Goal: Task Accomplishment & Management: Use online tool/utility

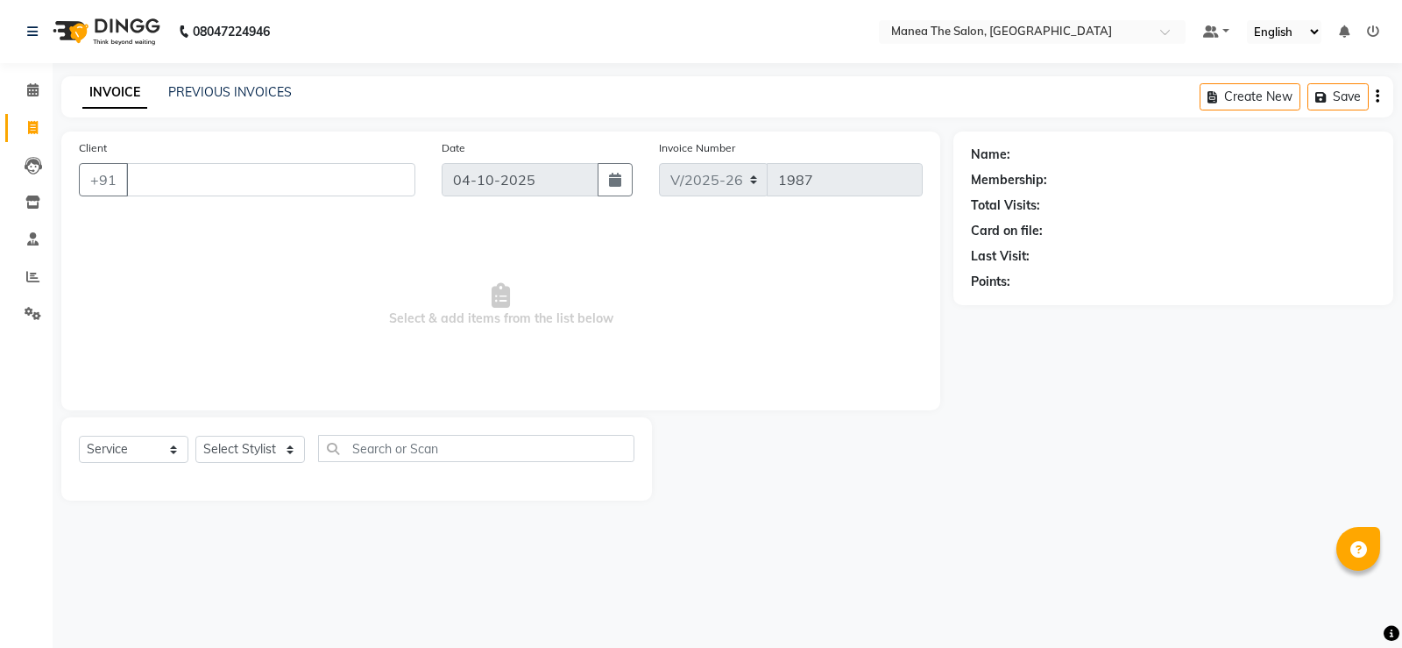
select select "5514"
select select "service"
click at [250, 448] on select "Select Stylist [PERSON_NAME] [PERSON_NAME] [PERSON_NAME] [PERSON_NAME] [PERSON_…" at bounding box center [250, 448] width 110 height 27
select select "59470"
click at [195, 435] on select "Select Stylist [PERSON_NAME] [PERSON_NAME] [PERSON_NAME] [PERSON_NAME] [PERSON_…" at bounding box center [250, 448] width 110 height 27
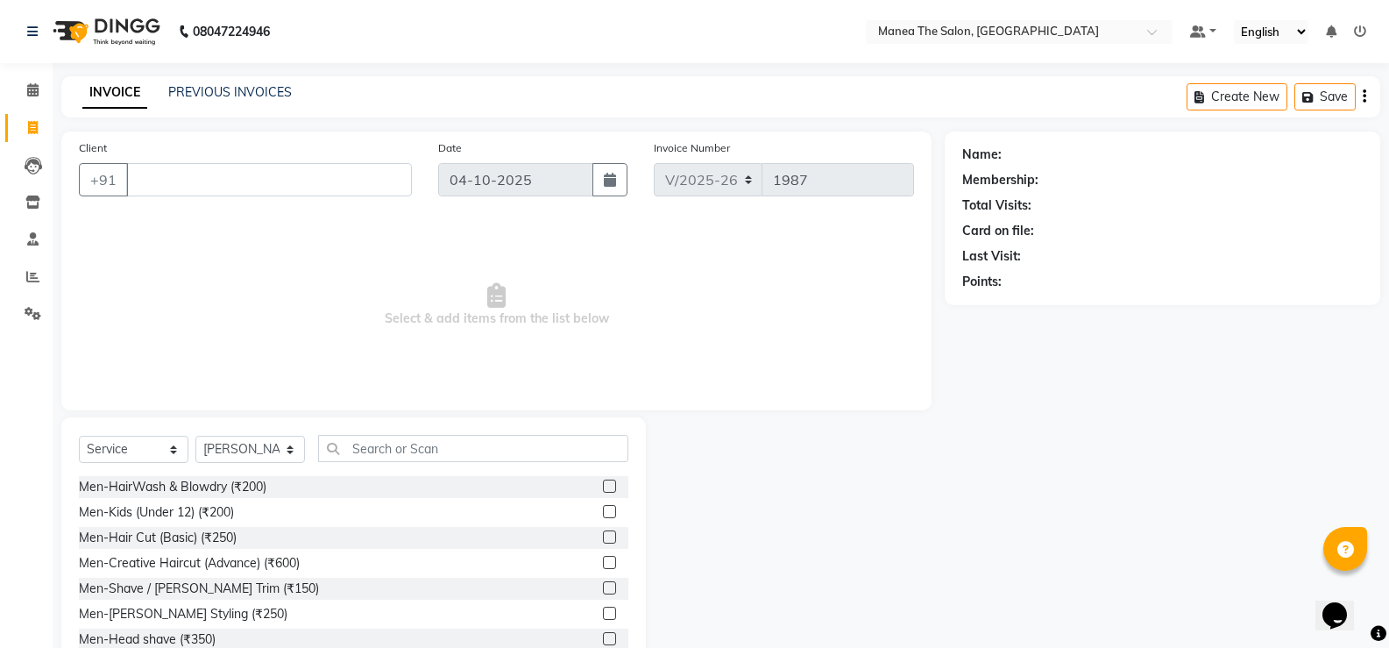
click at [603, 535] on label at bounding box center [609, 536] width 13 height 13
click at [603, 535] on input "checkbox" at bounding box center [608, 537] width 11 height 11
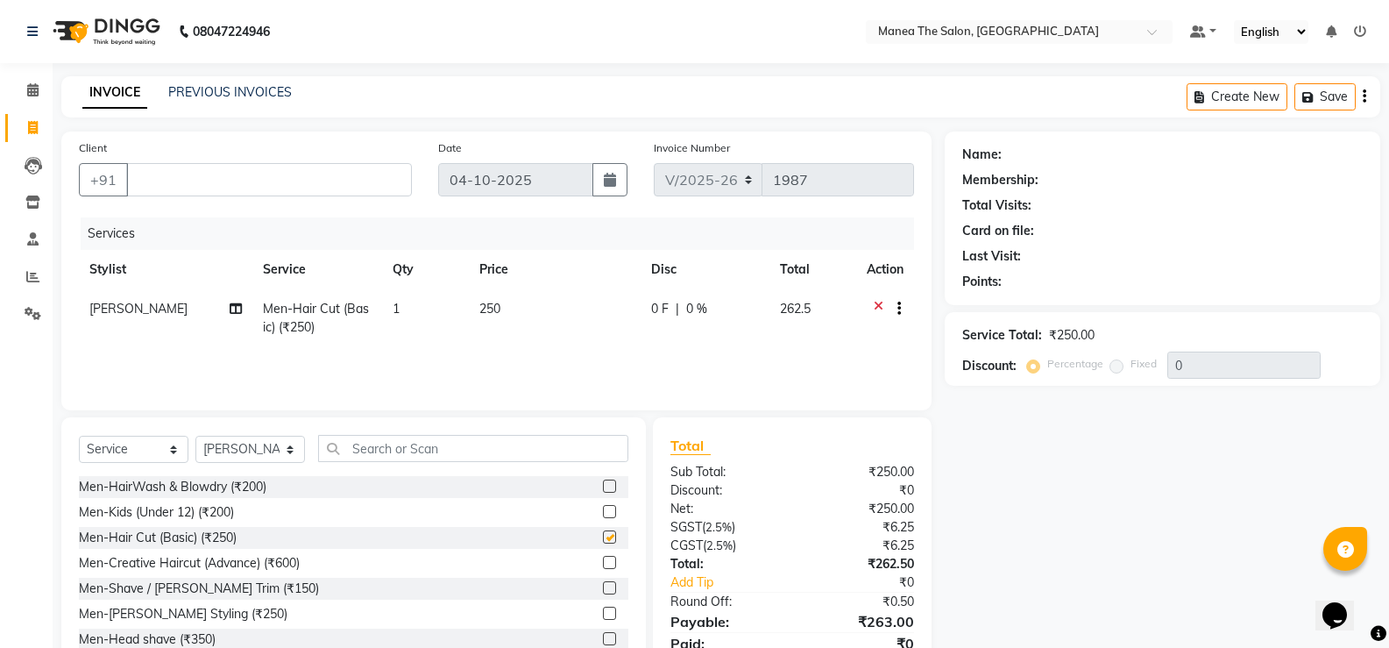
checkbox input "false"
click at [603, 586] on label at bounding box center [609, 587] width 13 height 13
click at [603, 586] on input "checkbox" at bounding box center [608, 588] width 11 height 11
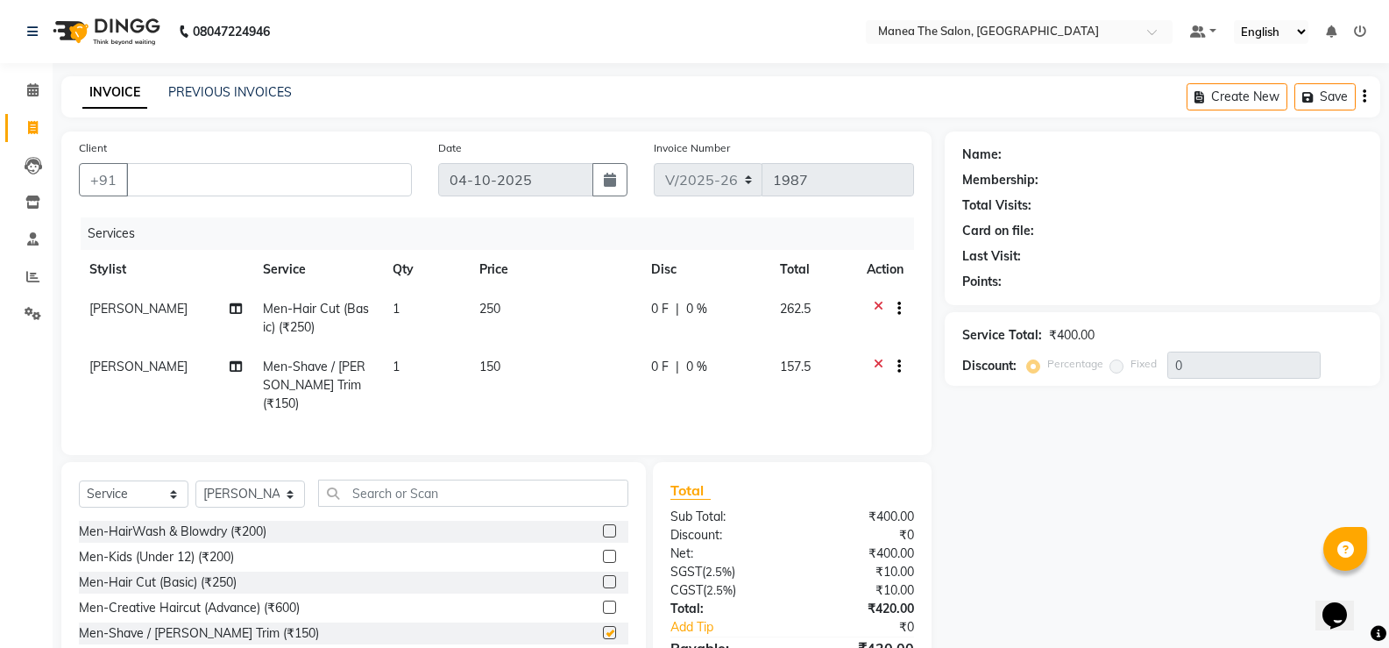
checkbox input "false"
click at [249, 489] on select "Select Stylist [PERSON_NAME] [PERSON_NAME] [PERSON_NAME] [PERSON_NAME] [PERSON_…" at bounding box center [250, 493] width 110 height 27
select select "90675"
click at [195, 480] on select "Select Stylist [PERSON_NAME] [PERSON_NAME] [PERSON_NAME] [PERSON_NAME] [PERSON_…" at bounding box center [250, 493] width 110 height 27
click at [603, 549] on label at bounding box center [609, 555] width 13 height 13
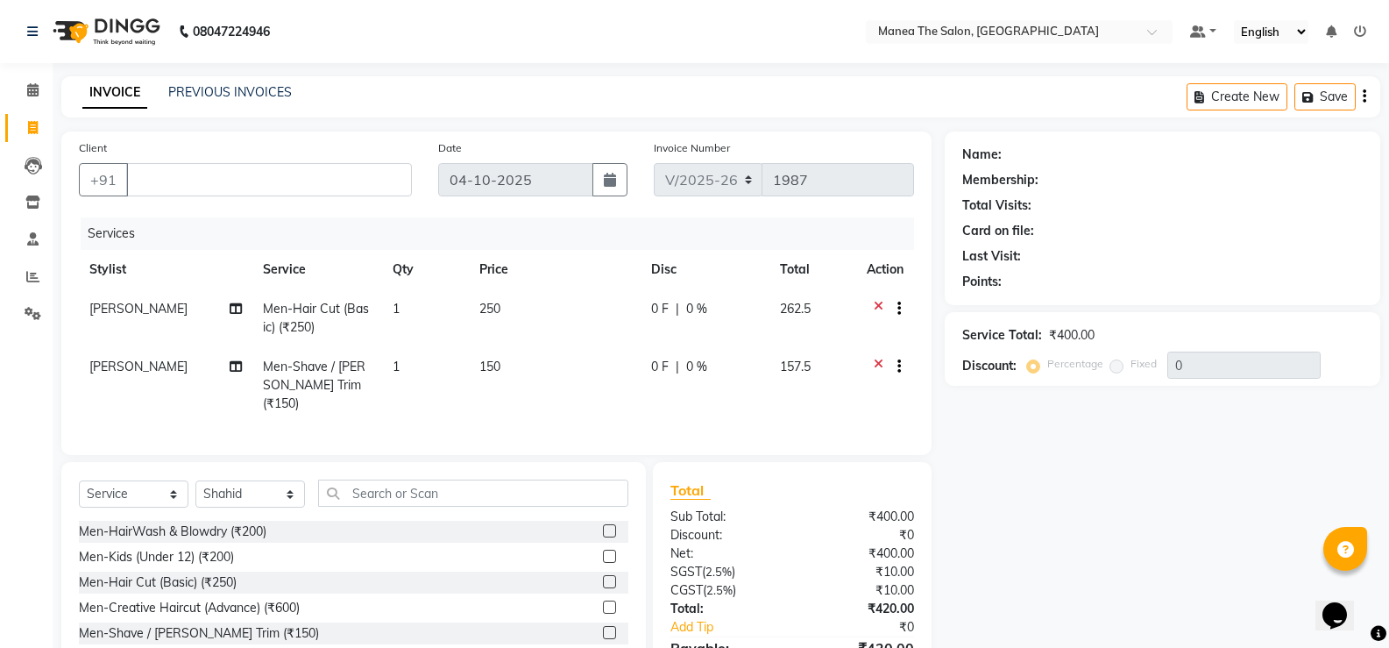
click at [603, 551] on input "checkbox" at bounding box center [608, 556] width 11 height 11
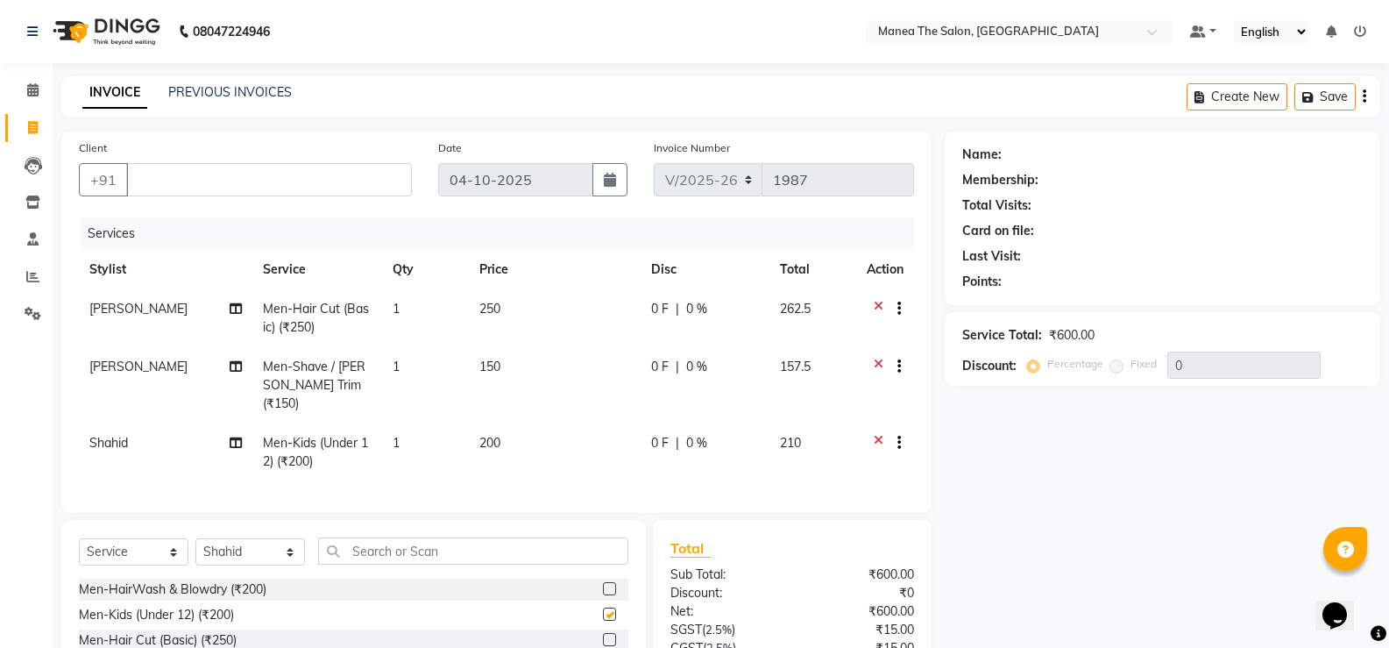
checkbox input "false"
click at [246, 174] on input "Client" at bounding box center [269, 179] width 286 height 33
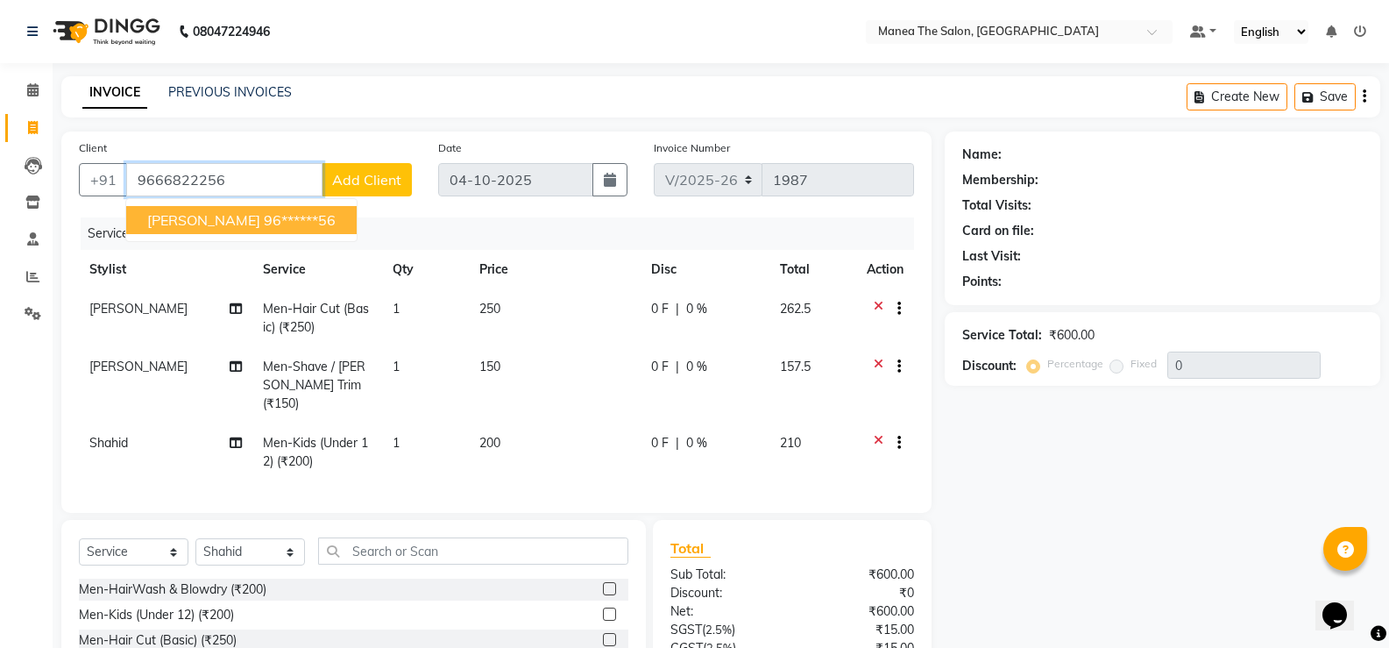
click at [264, 224] on ngb-highlight "96******56" at bounding box center [300, 220] width 72 height 18
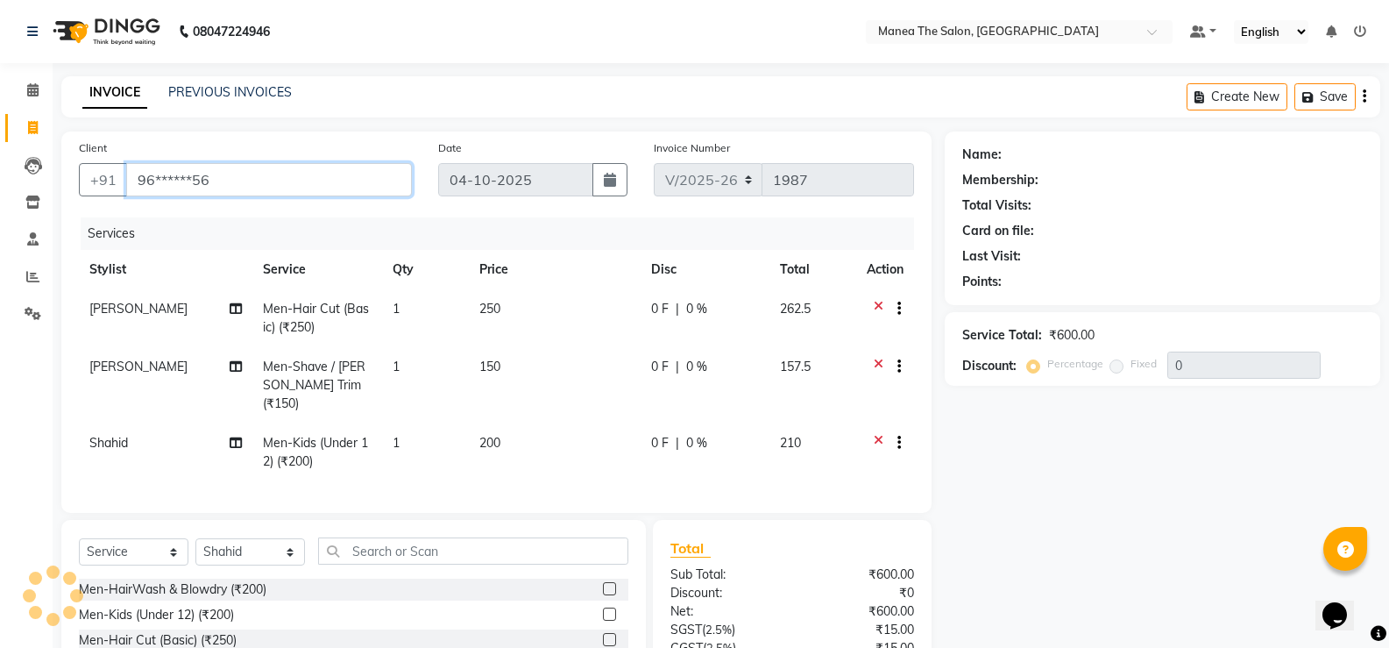
type input "96******56"
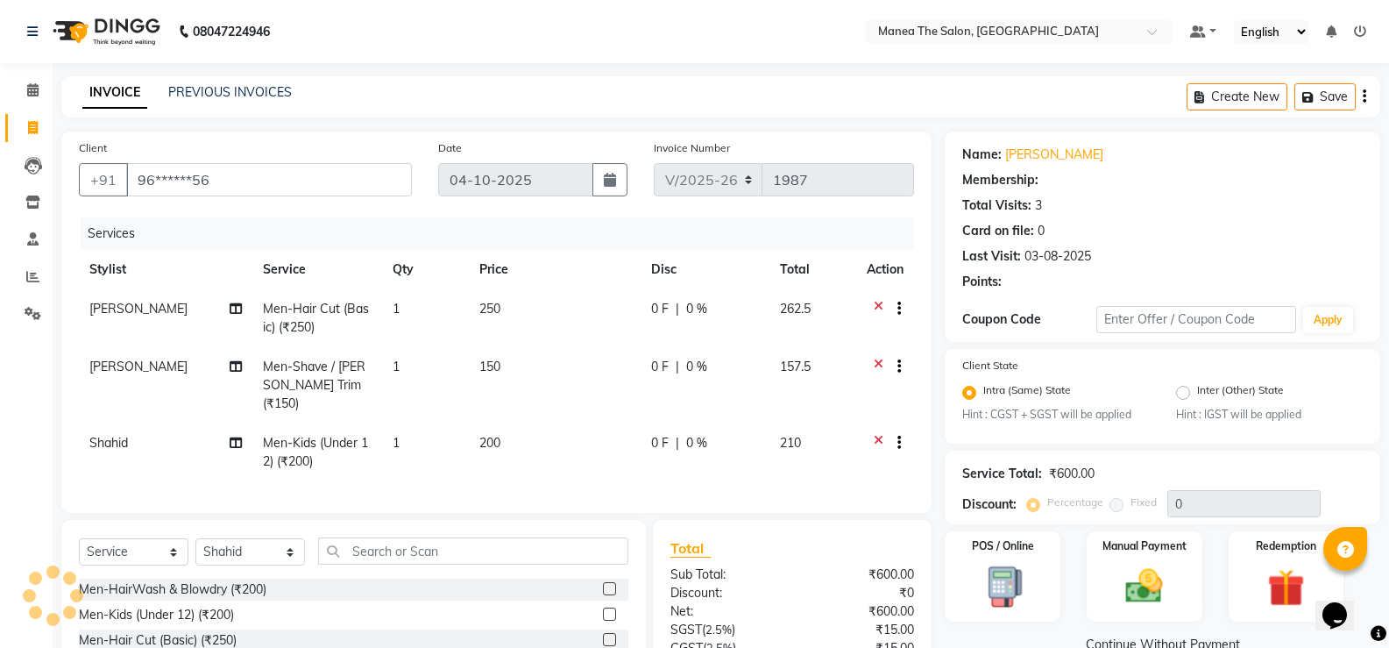
select select "1: Object"
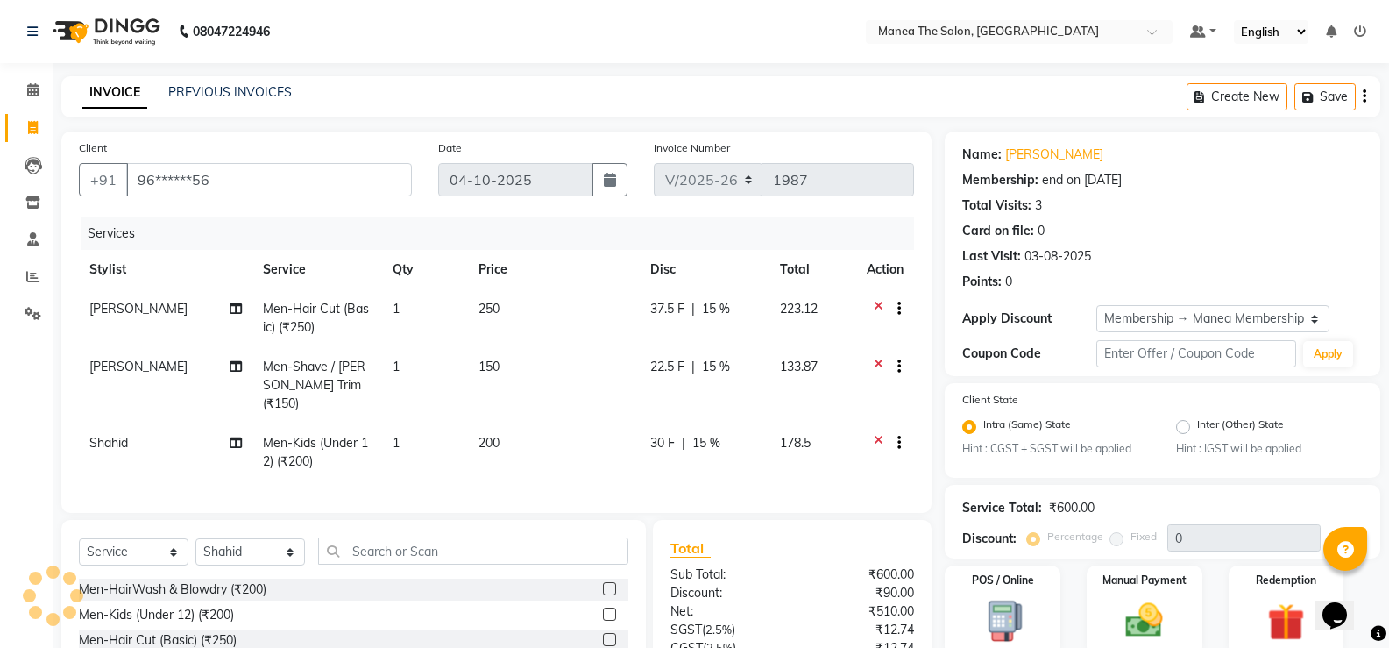
type input "15"
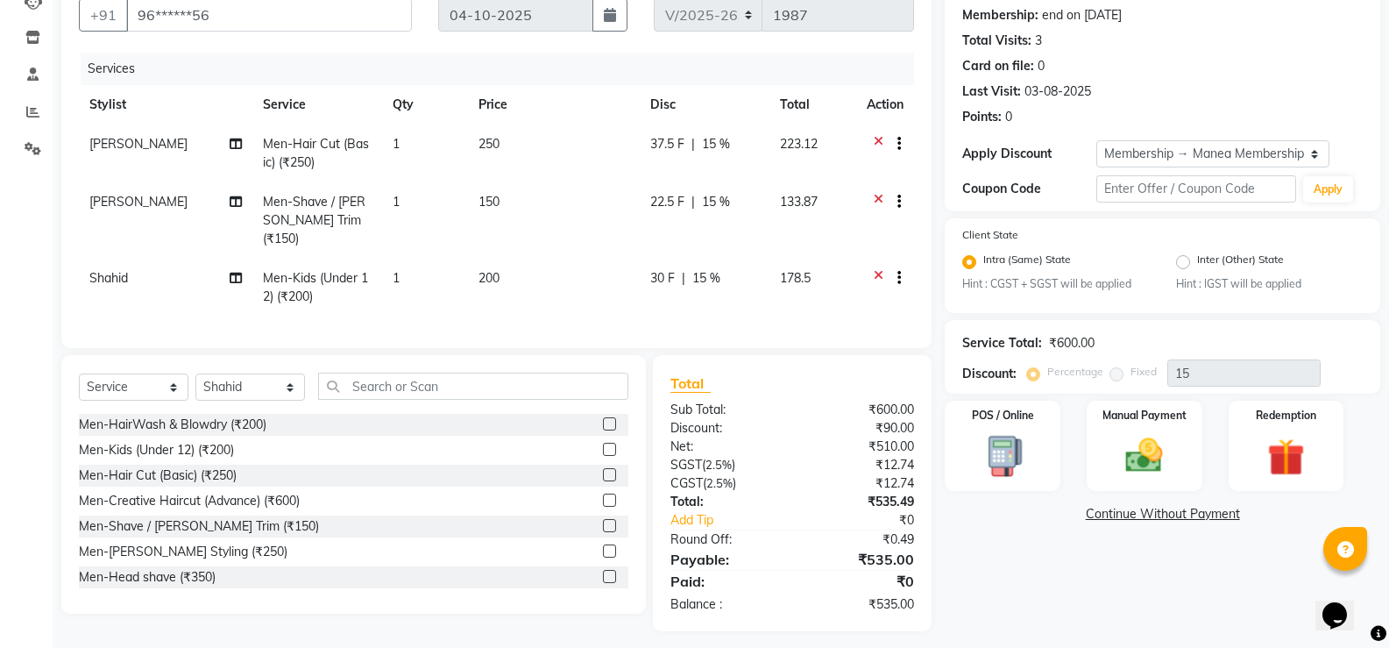
scroll to position [169, 0]
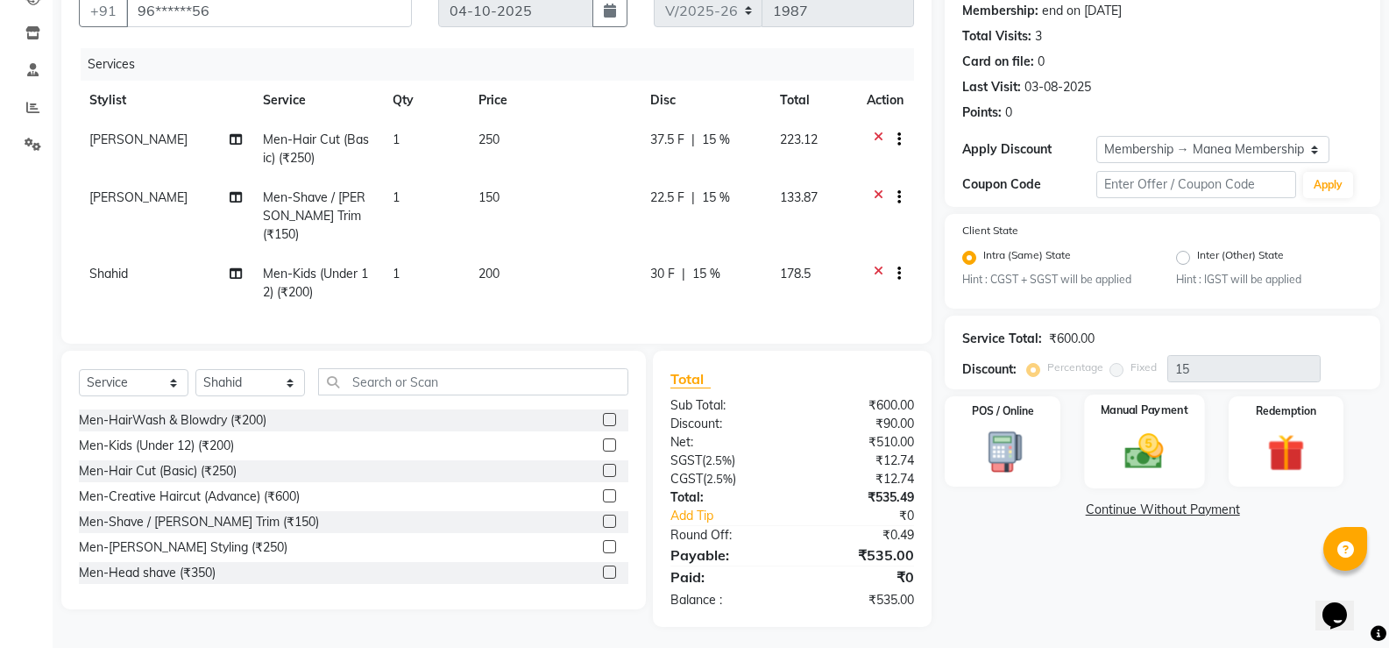
click at [1155, 441] on img at bounding box center [1144, 451] width 62 height 45
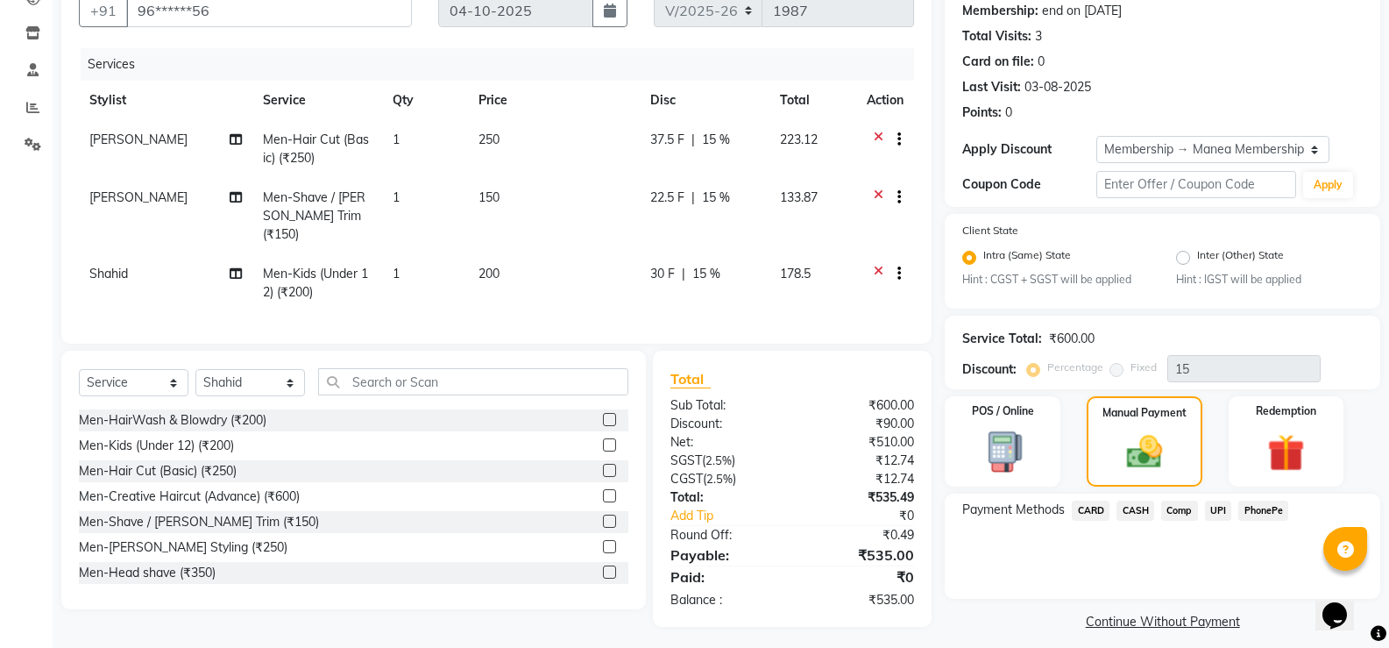
click at [1094, 506] on span "CARD" at bounding box center [1091, 510] width 38 height 20
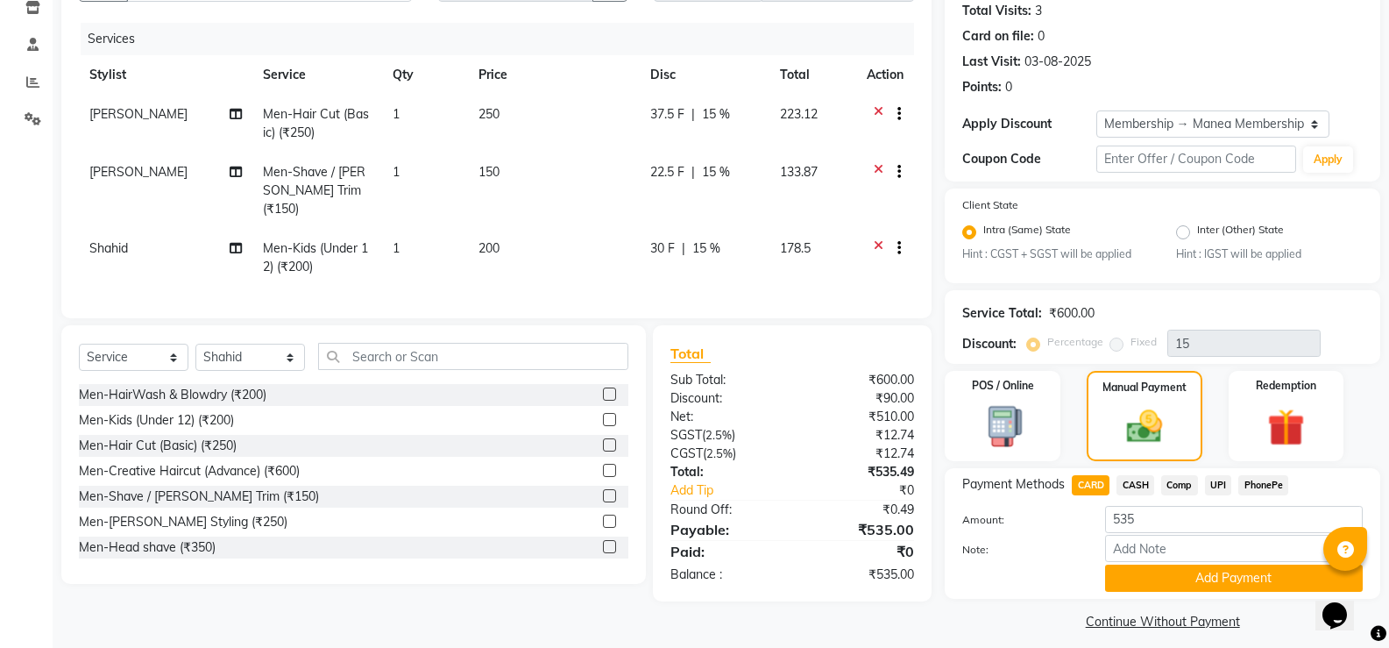
scroll to position [208, 0]
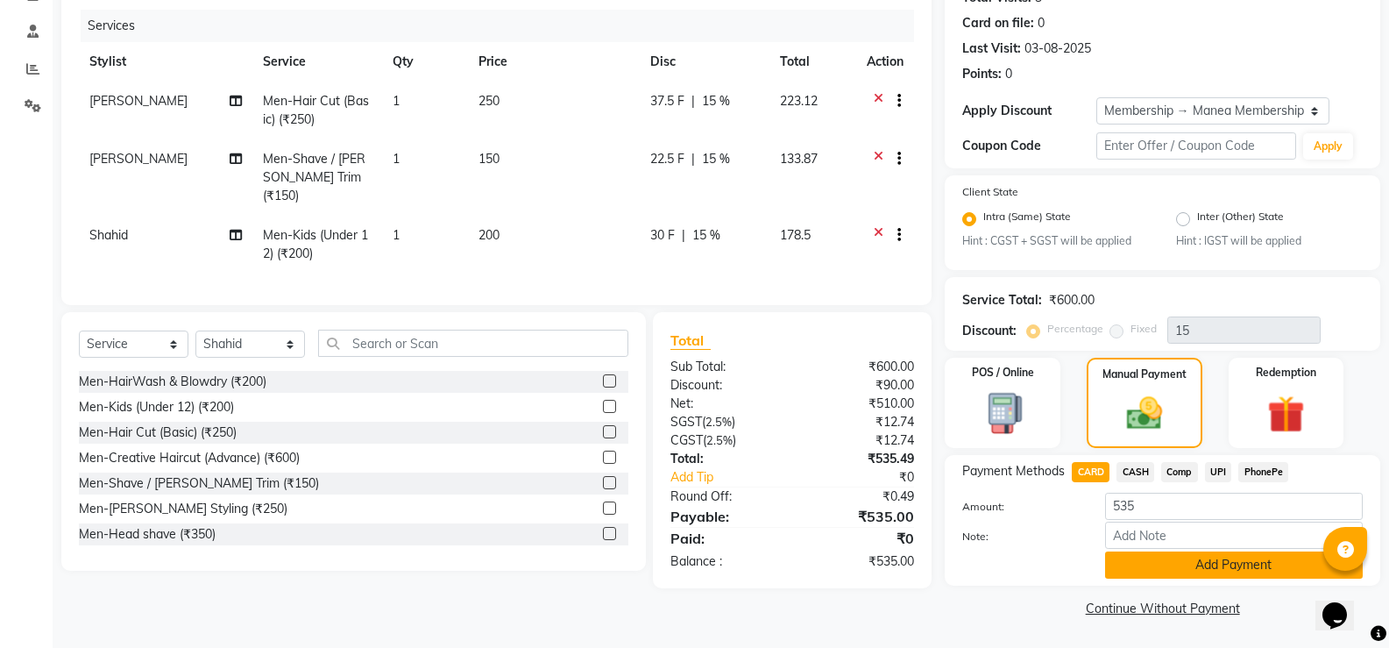
click at [1143, 560] on button "Add Payment" at bounding box center [1234, 564] width 258 height 27
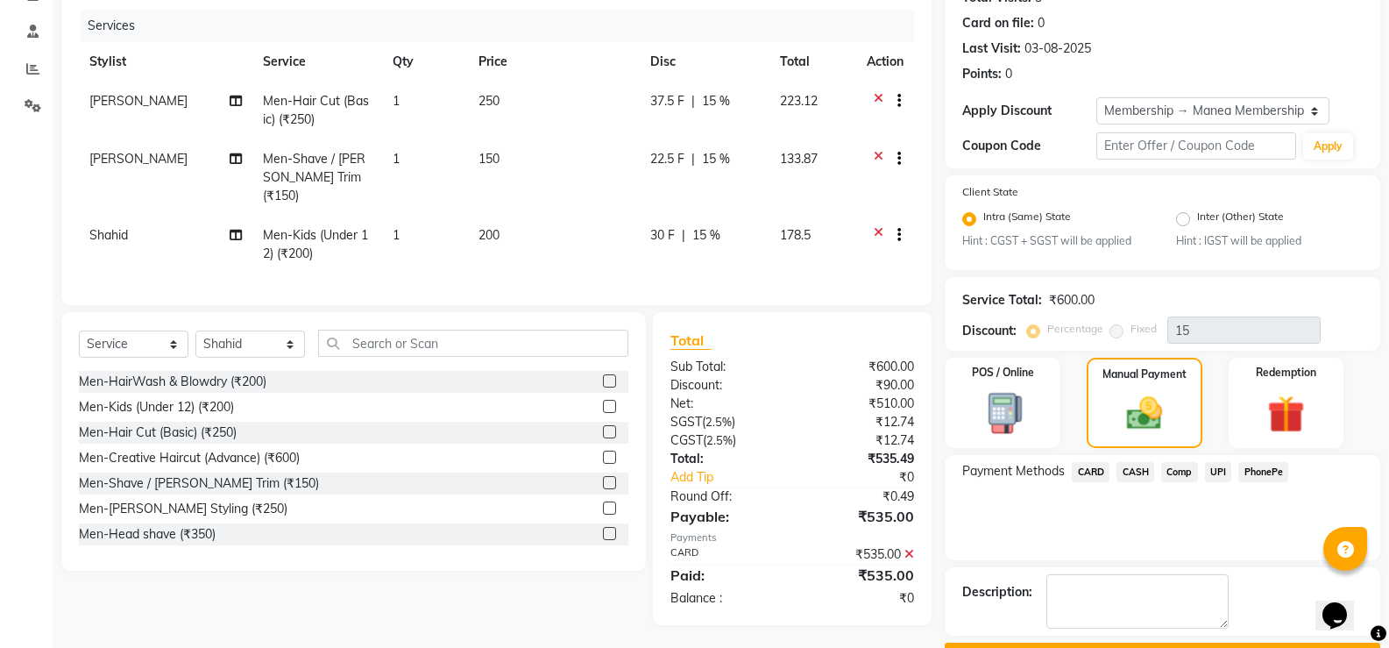
scroll to position [256, 0]
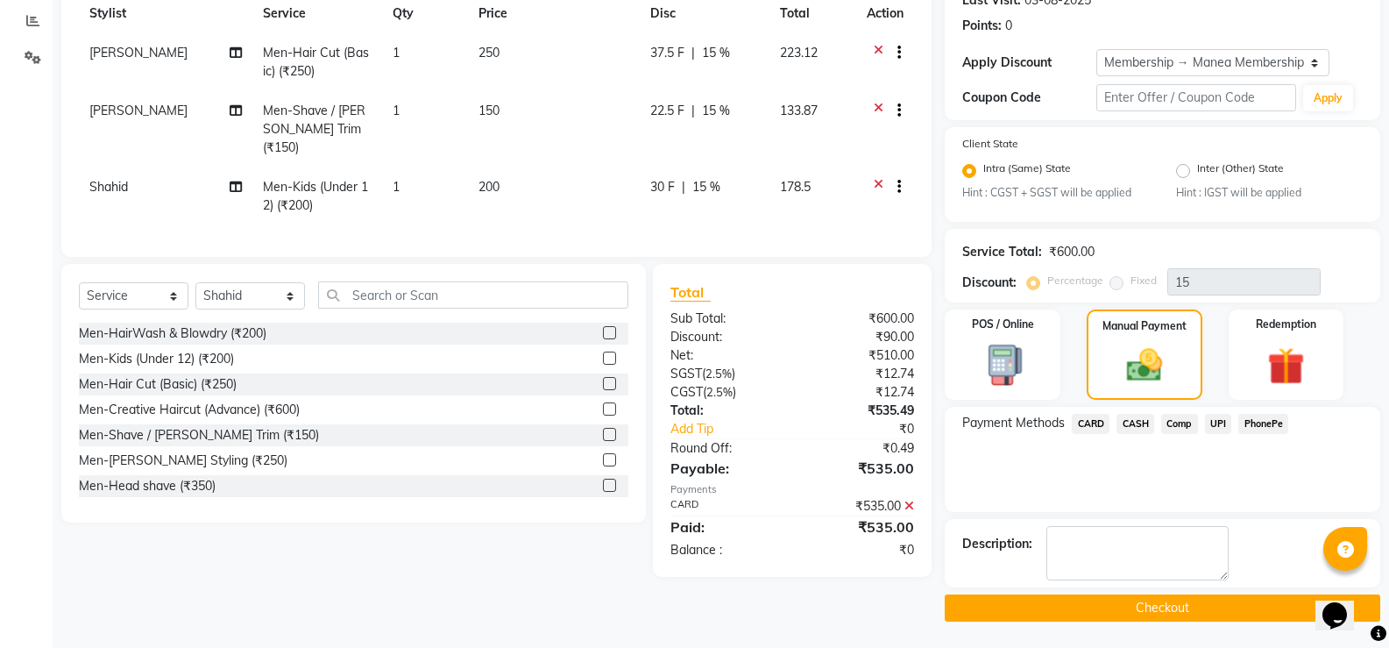
click at [1133, 606] on button "Checkout" at bounding box center [1162, 607] width 435 height 27
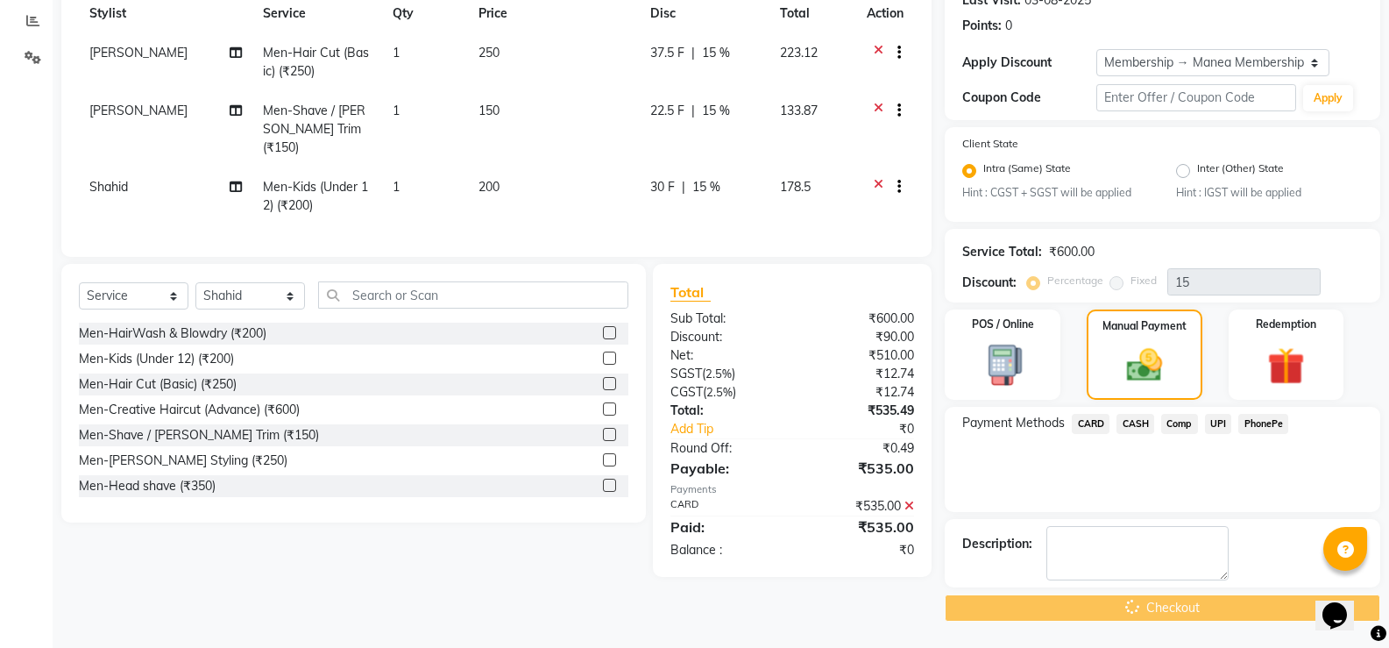
click at [1136, 606] on div "Checkout" at bounding box center [1162, 607] width 435 height 27
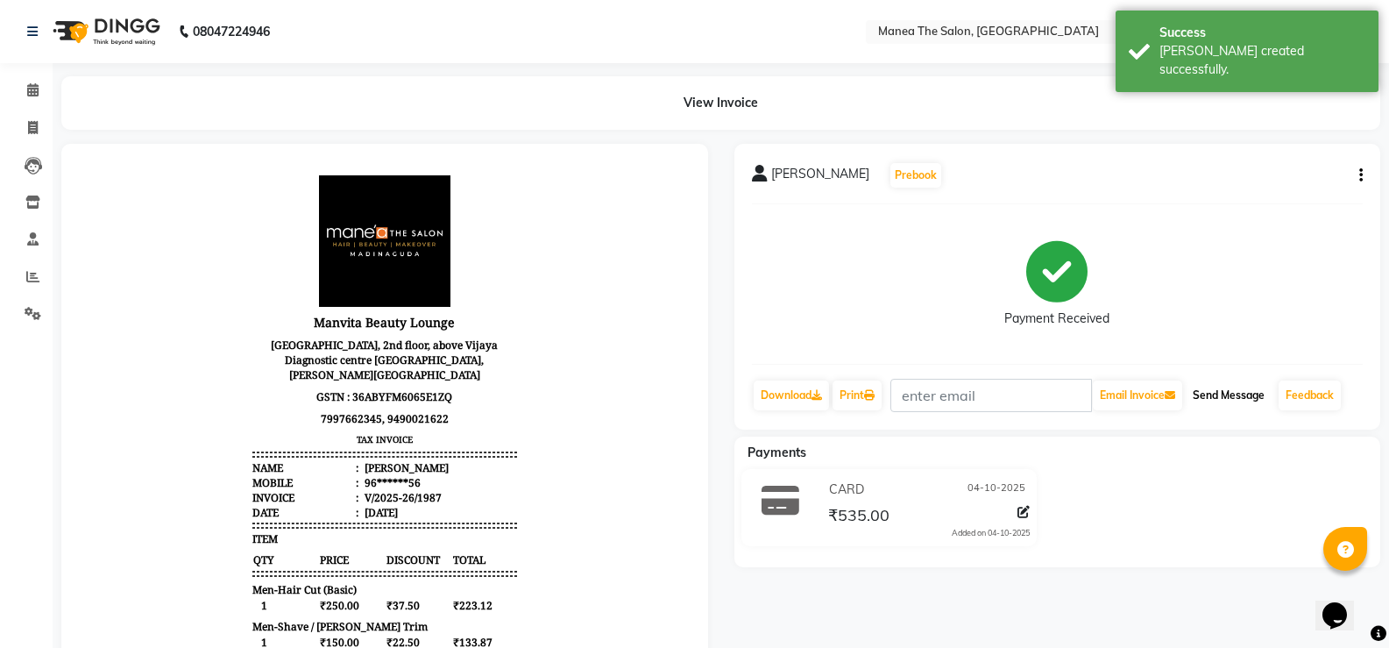
click at [1216, 395] on button "Send Message" at bounding box center [1229, 395] width 86 height 30
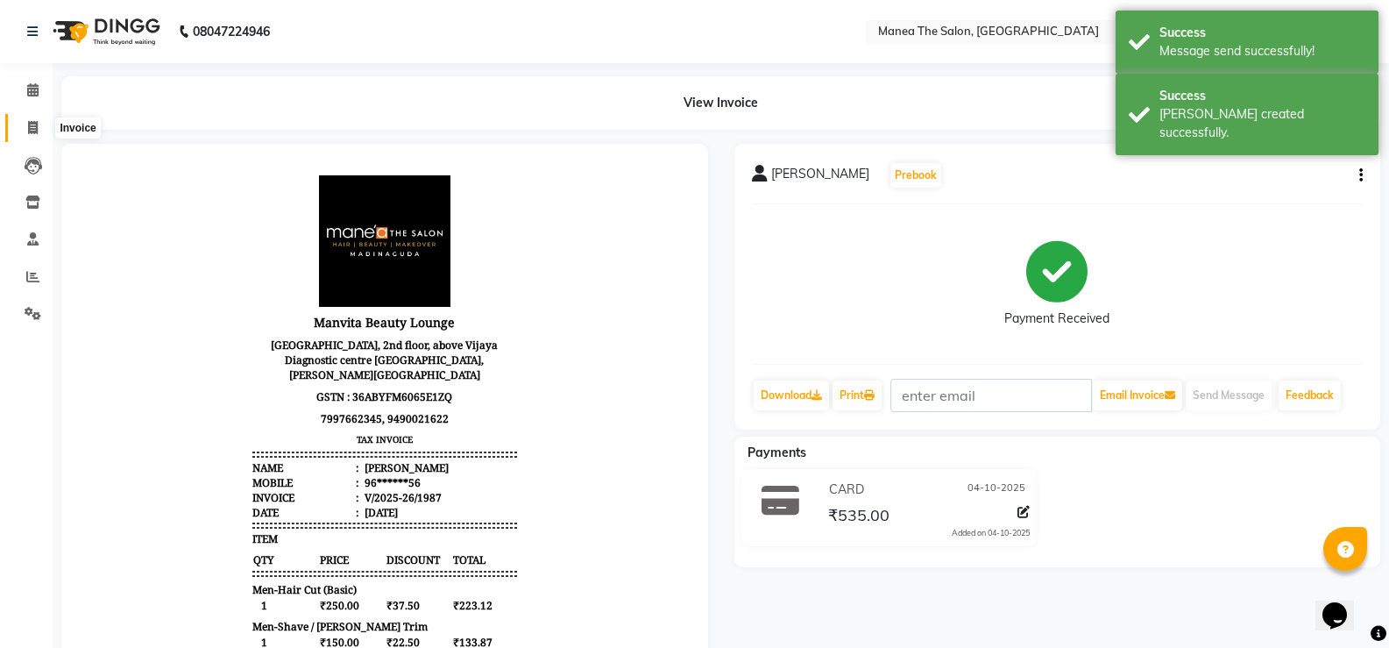
click at [39, 123] on span at bounding box center [33, 128] width 31 height 20
select select "service"
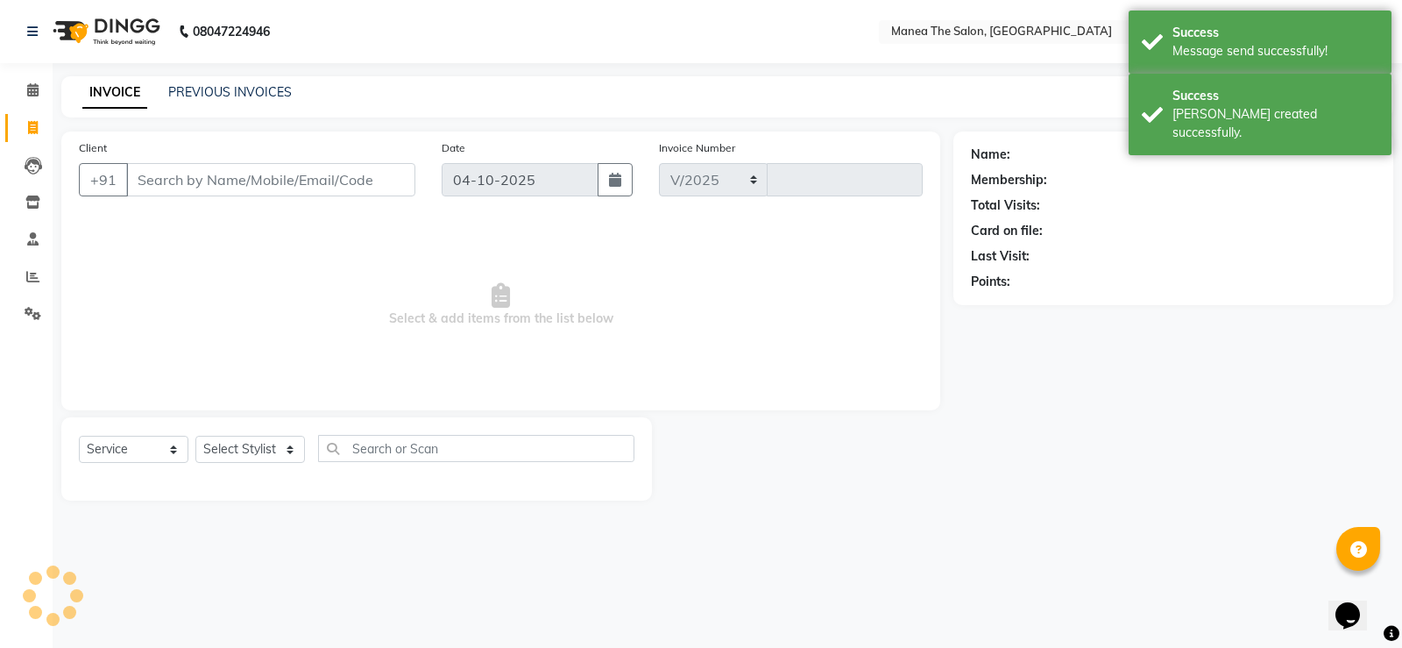
select select "5514"
type input "1988"
